Goal: Task Accomplishment & Management: Use online tool/utility

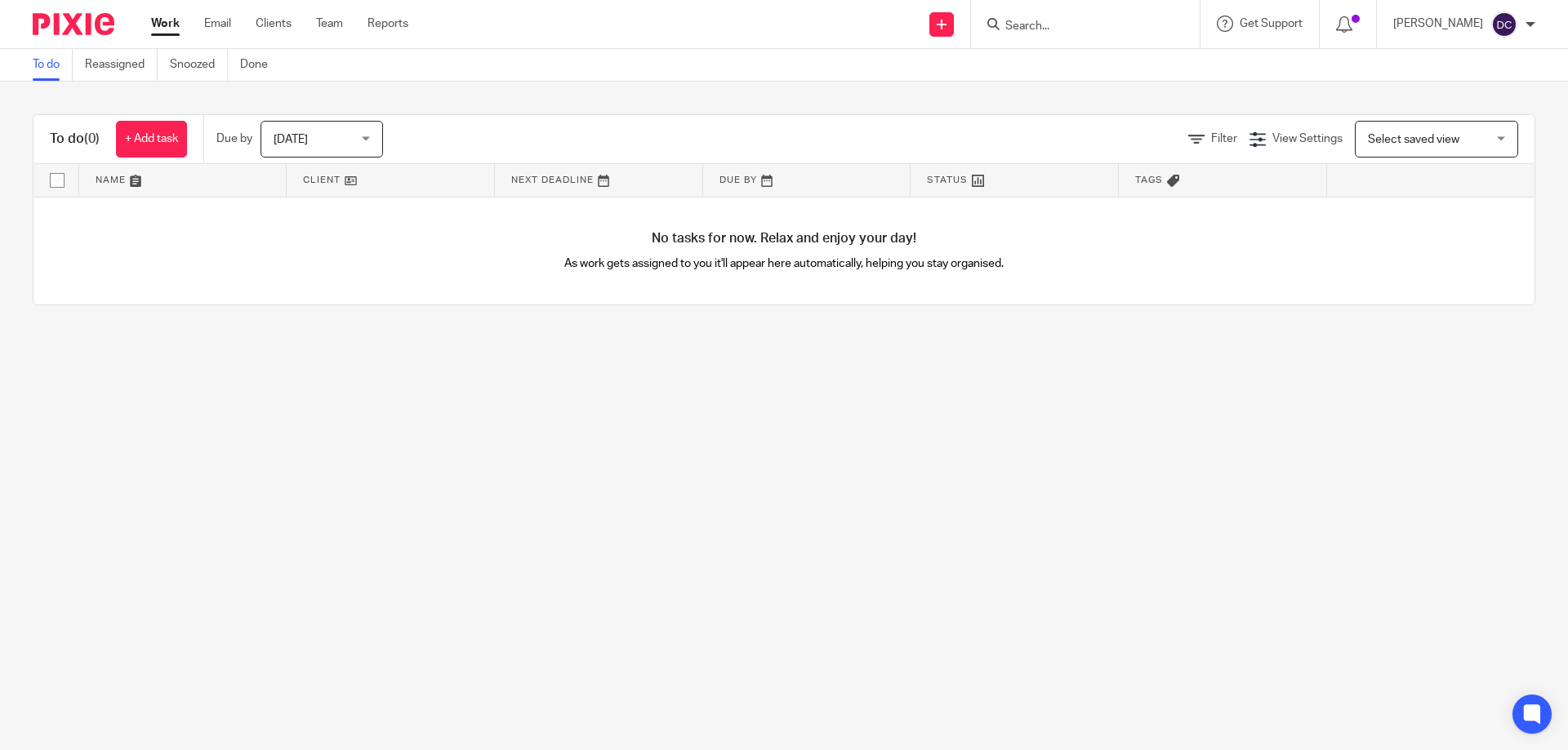
click at [1069, 31] on input "Search" at bounding box center [1077, 27] width 147 height 14
type input "uto"
click at [1062, 67] on link at bounding box center [1138, 70] width 276 height 38
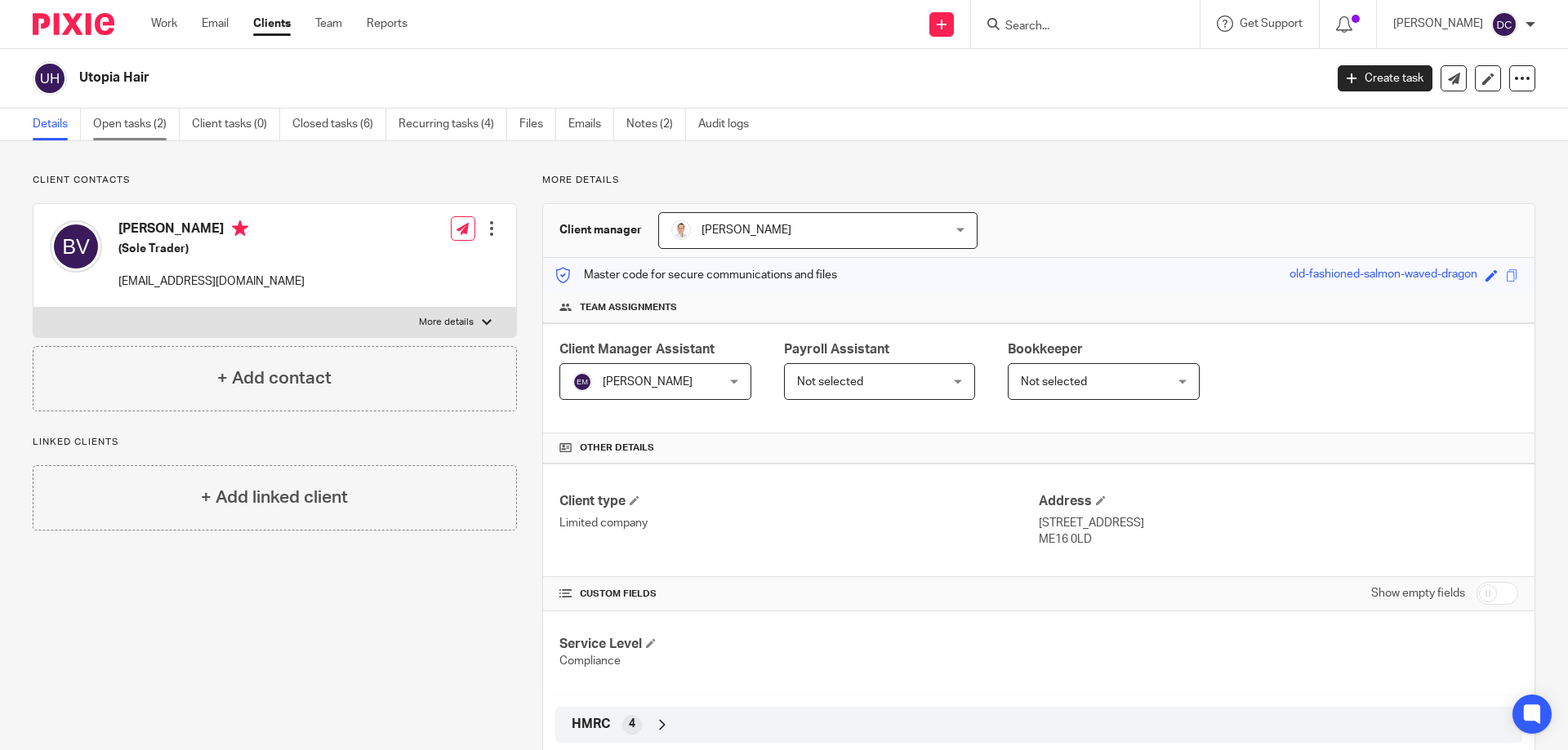
click at [138, 120] on link "Open tasks (2)" at bounding box center [136, 124] width 86 height 31
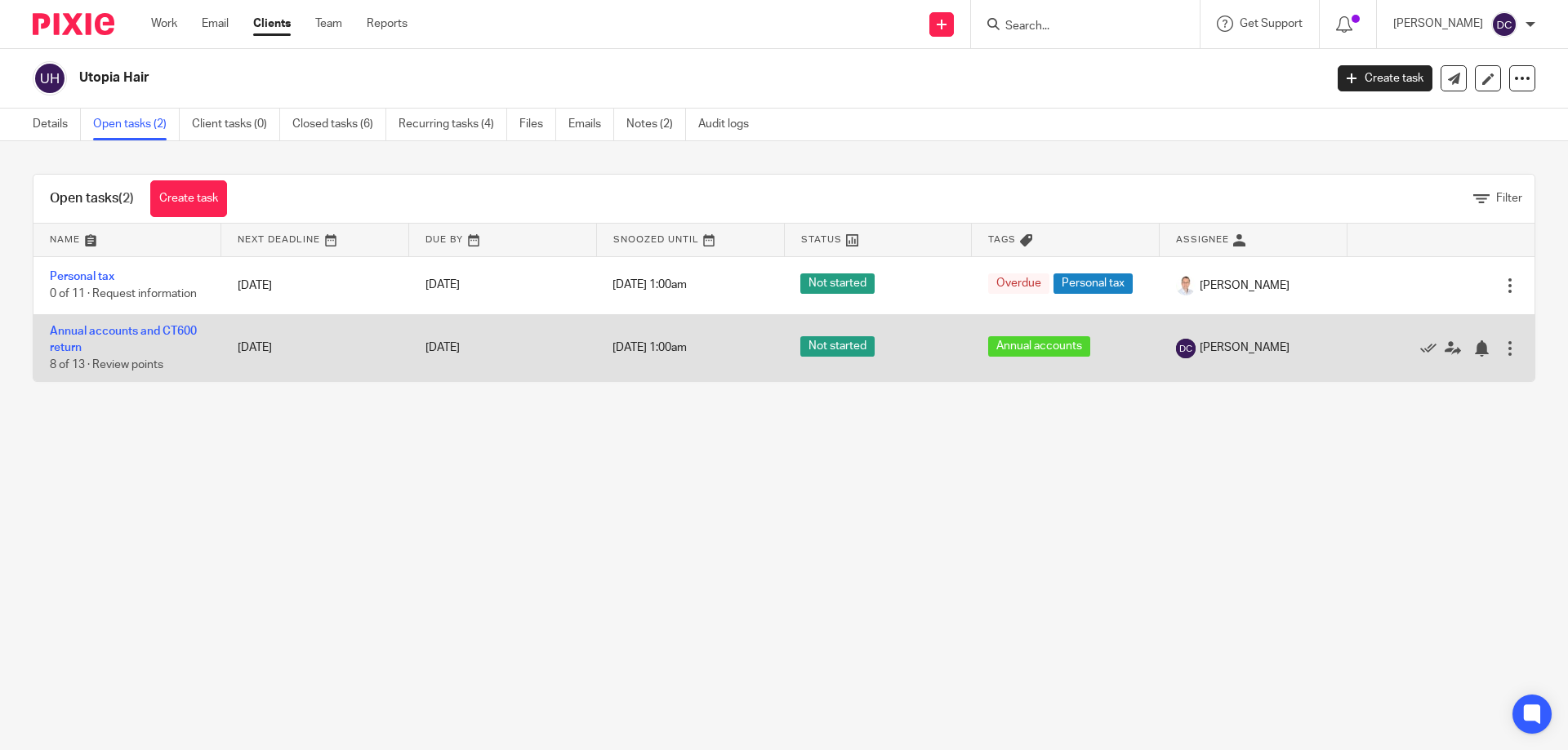
click at [74, 339] on td "Annual accounts and CT600 return 8 of 13 · Review points" at bounding box center [127, 347] width 188 height 67
click at [58, 326] on link "Annual accounts and CT600 return" at bounding box center [122, 339] width 147 height 28
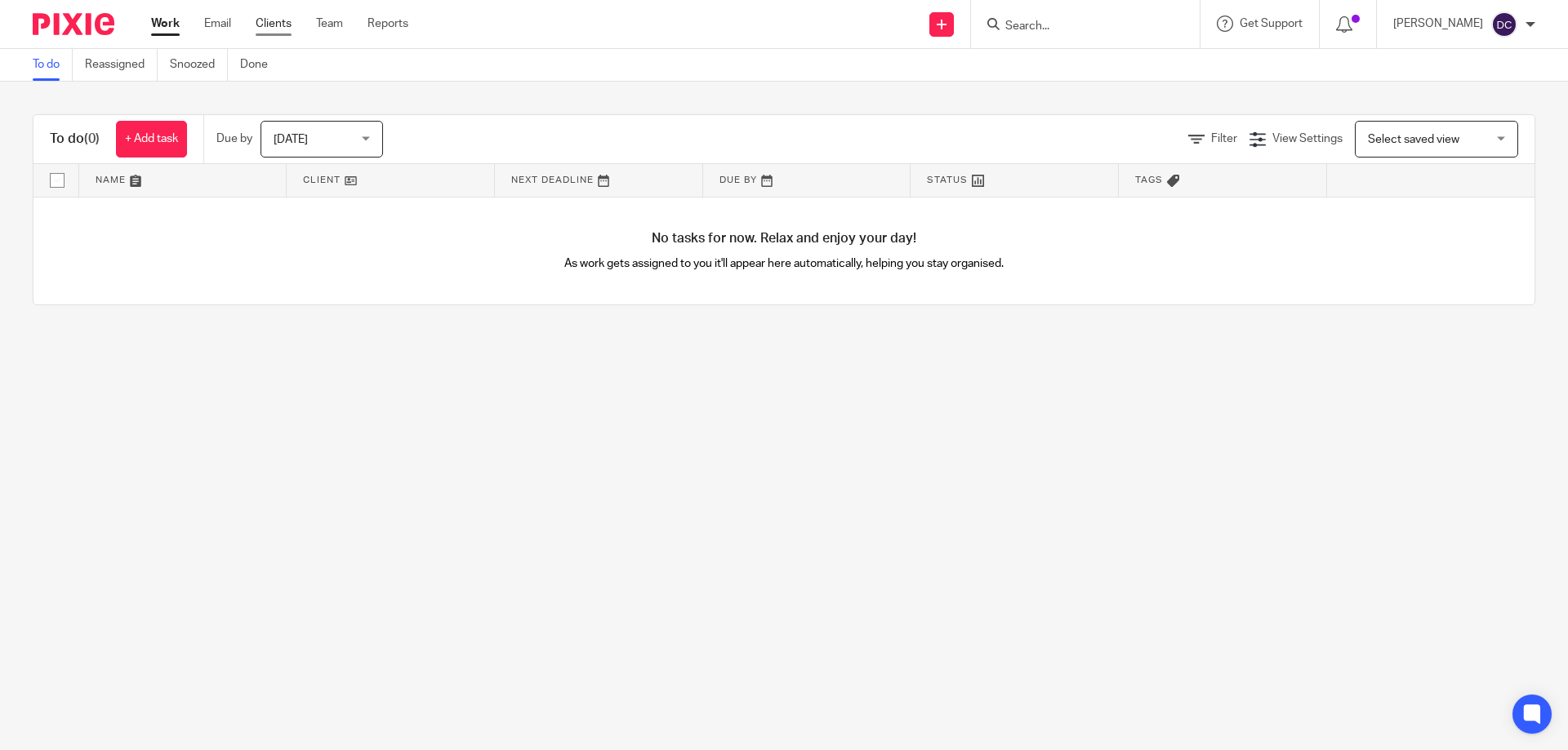
click at [287, 28] on link "Clients" at bounding box center [273, 23] width 36 height 16
click at [1076, 29] on input "Search" at bounding box center [1077, 27] width 147 height 14
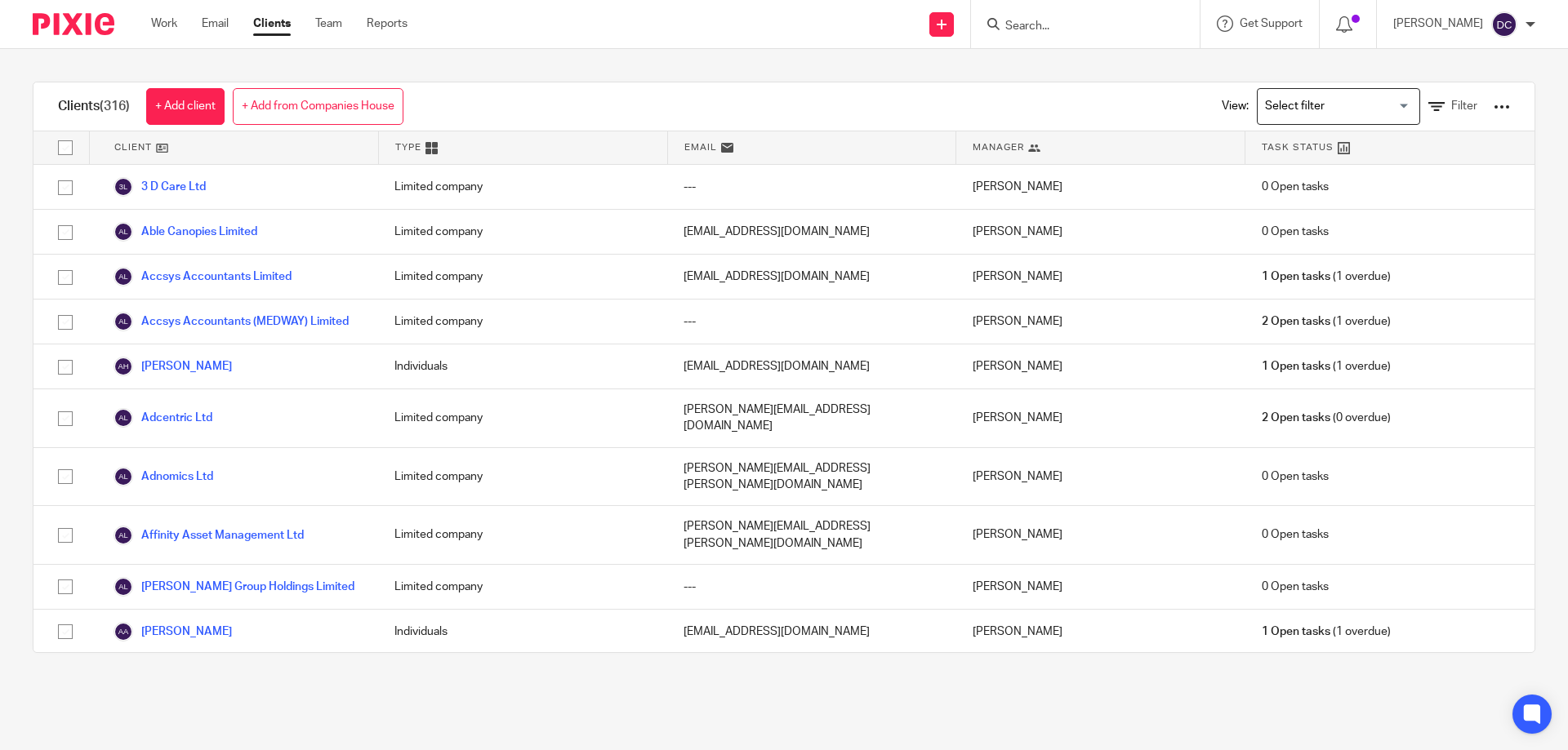
click at [1072, 43] on div at bounding box center [1085, 24] width 228 height 49
click at [1073, 30] on input "Search" at bounding box center [1077, 27] width 147 height 14
type input "utop"
click at [1063, 63] on link at bounding box center [1138, 70] width 276 height 38
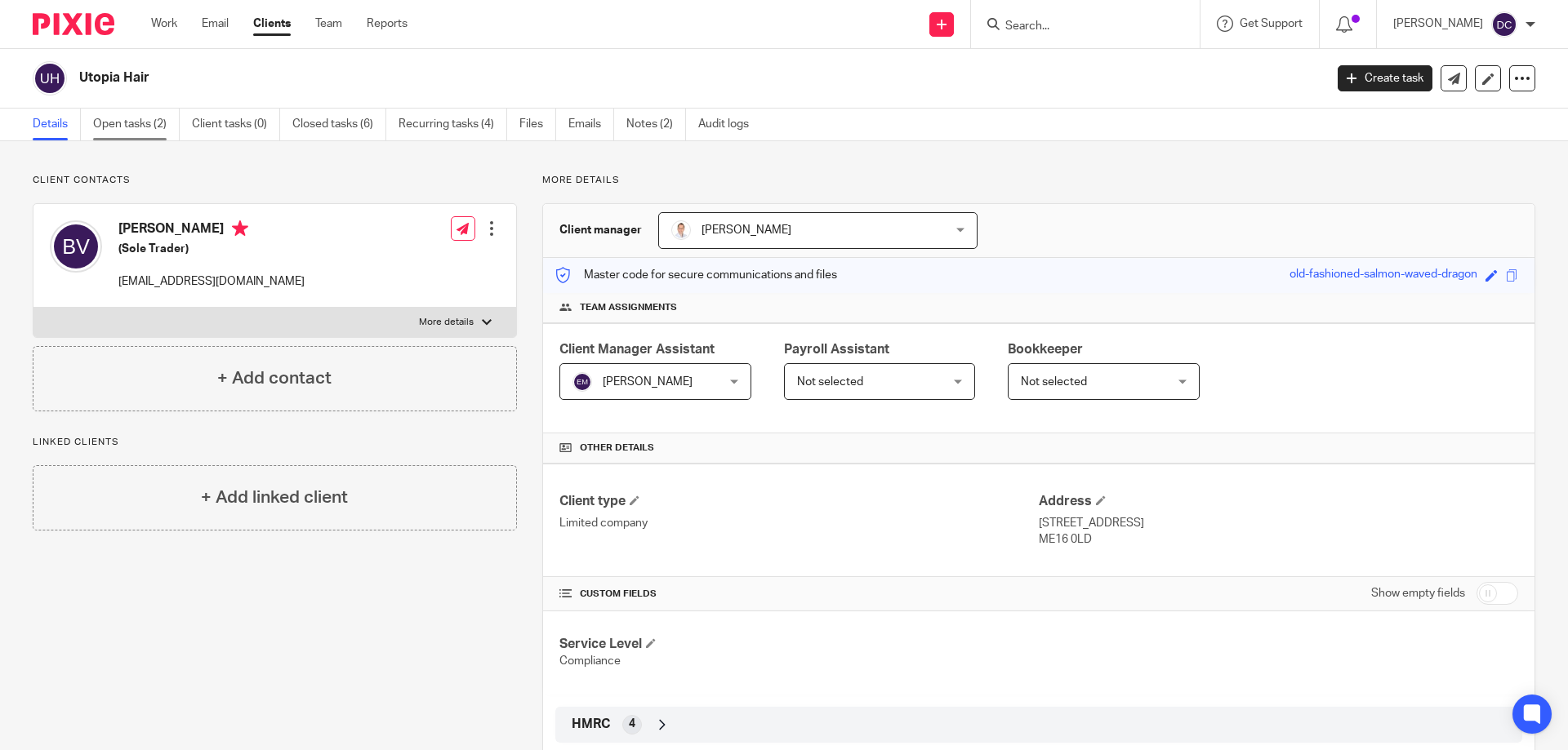
click at [161, 129] on link "Open tasks (2)" at bounding box center [136, 124] width 86 height 31
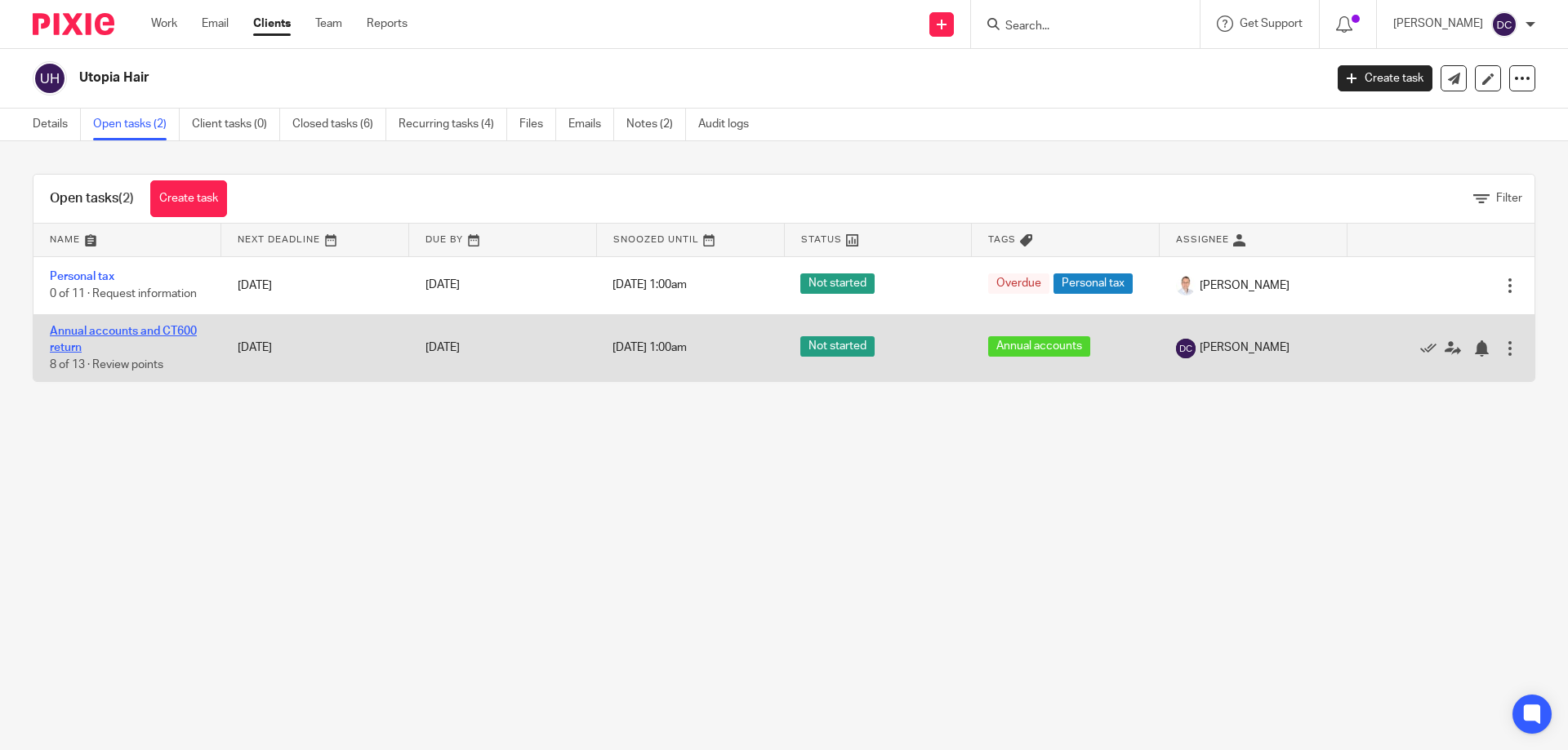
click at [183, 326] on link "Annual accounts and CT600 return" at bounding box center [122, 339] width 147 height 28
